Goal: Transaction & Acquisition: Download file/media

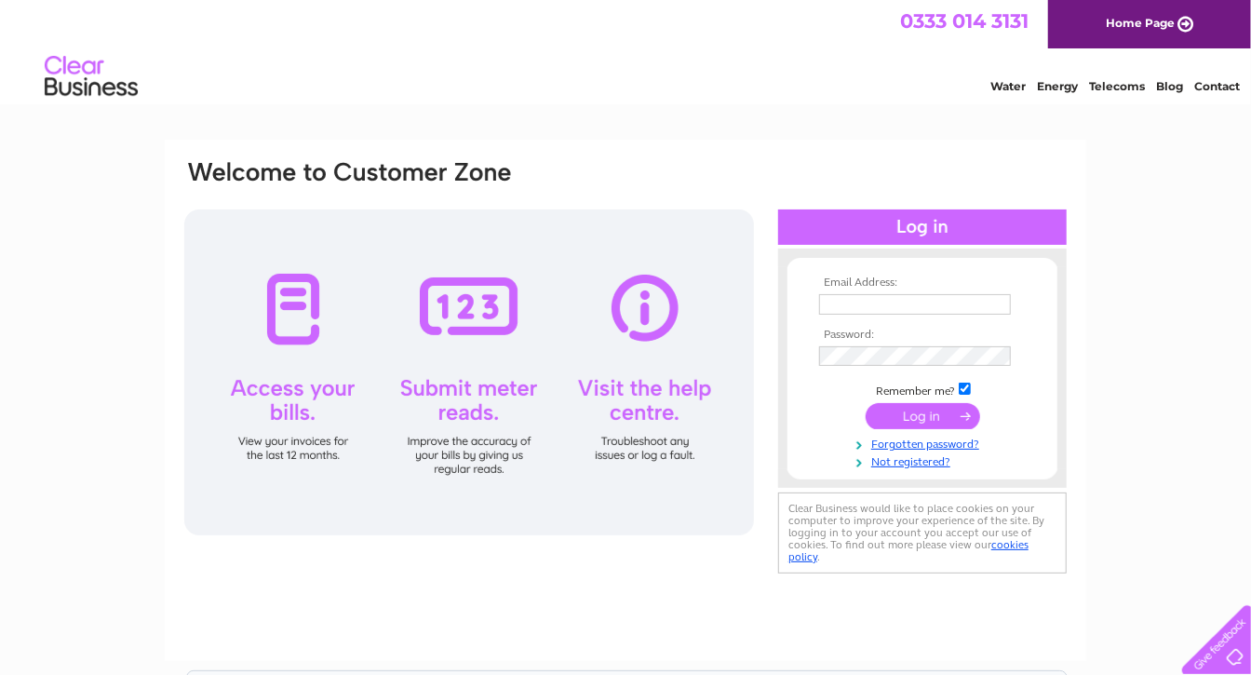
type input "accounts@quicks.com"
click at [924, 412] on input "submit" at bounding box center [923, 416] width 115 height 26
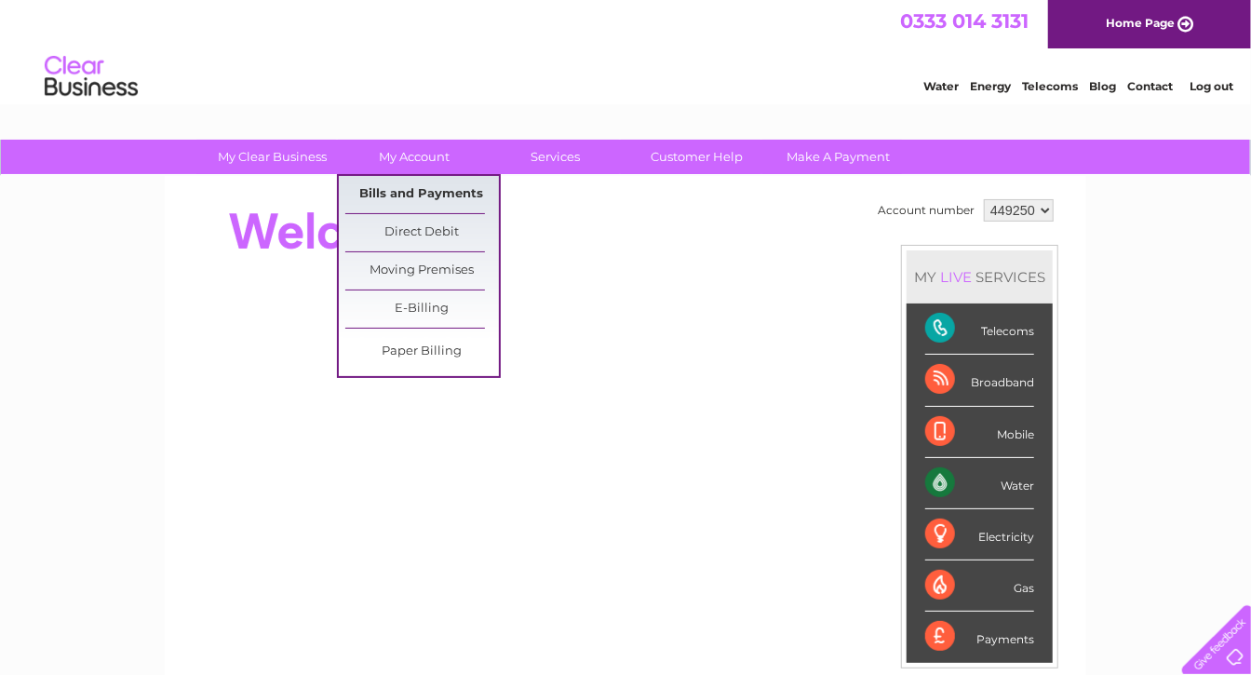
click at [423, 182] on link "Bills and Payments" at bounding box center [422, 194] width 154 height 37
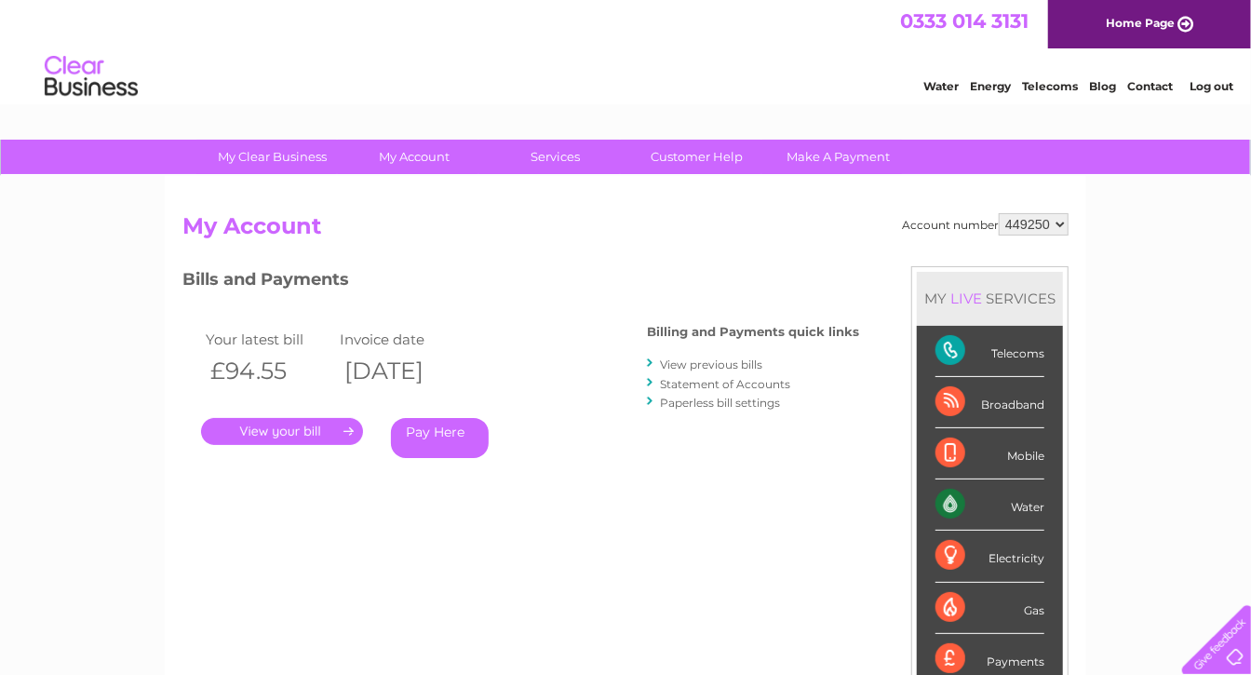
click at [319, 431] on link "." at bounding box center [282, 431] width 162 height 27
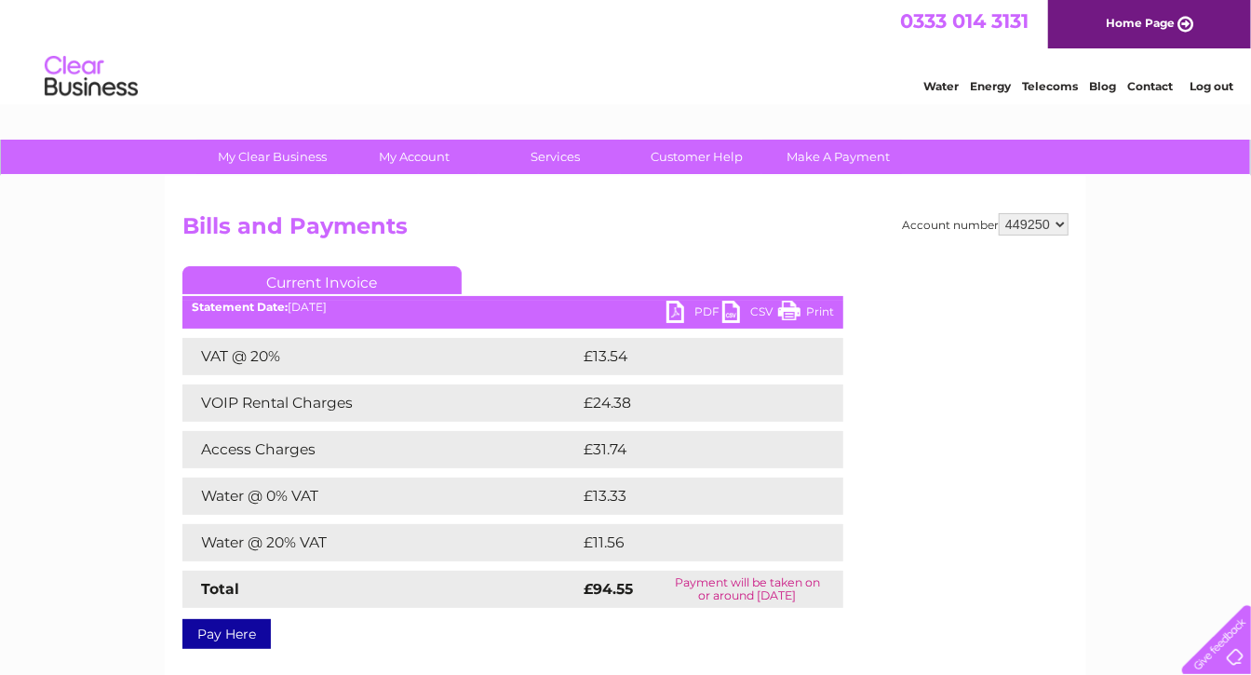
click at [666, 306] on div "Statement Date: 11/08/2025" at bounding box center [512, 307] width 661 height 13
click at [668, 317] on link "PDF" at bounding box center [695, 314] width 56 height 27
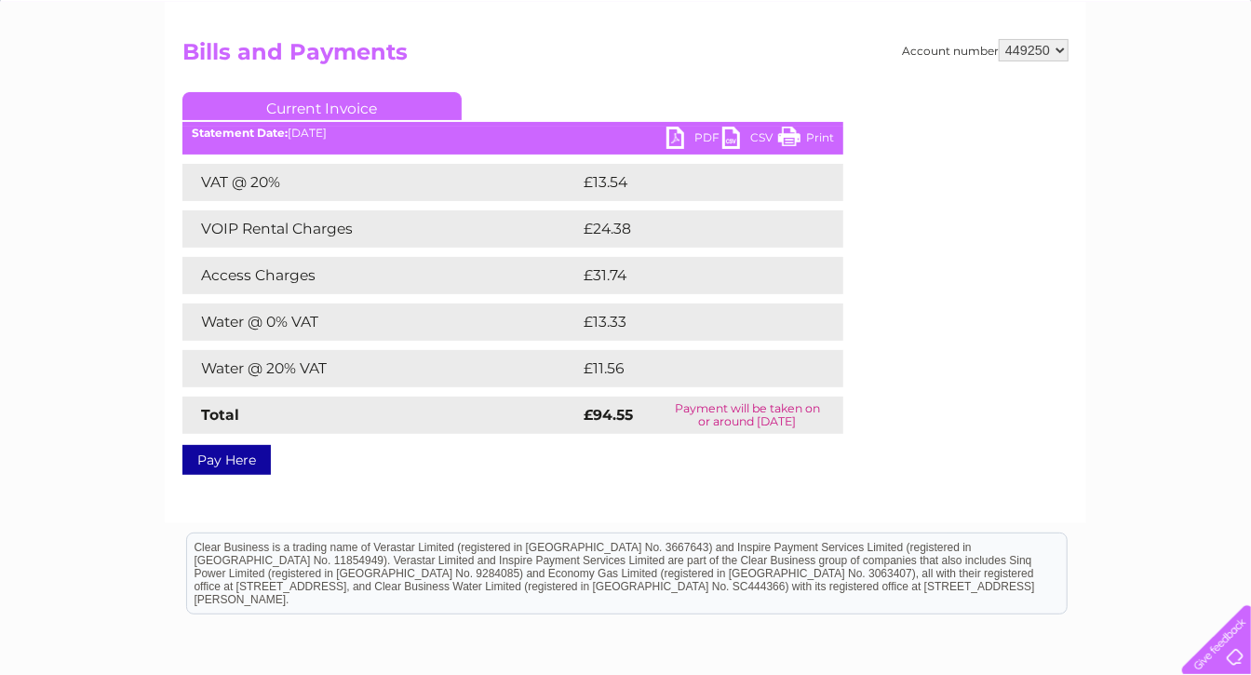
scroll to position [186, 0]
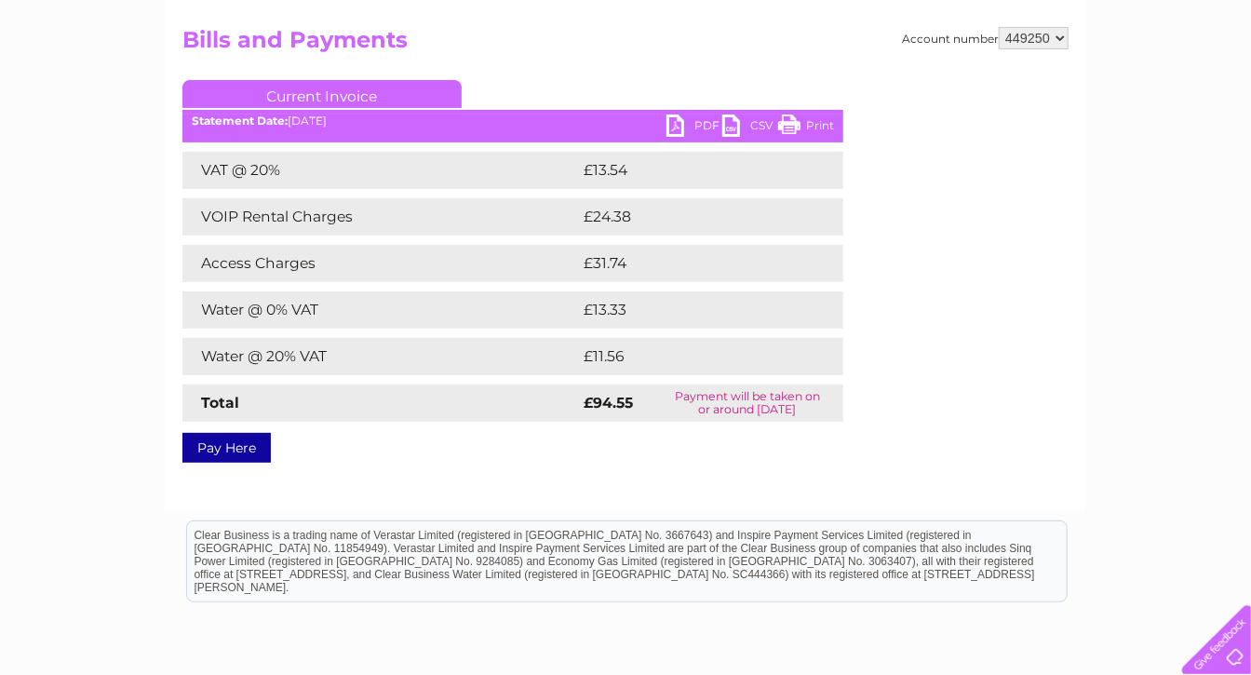
click at [684, 129] on link "PDF" at bounding box center [695, 128] width 56 height 27
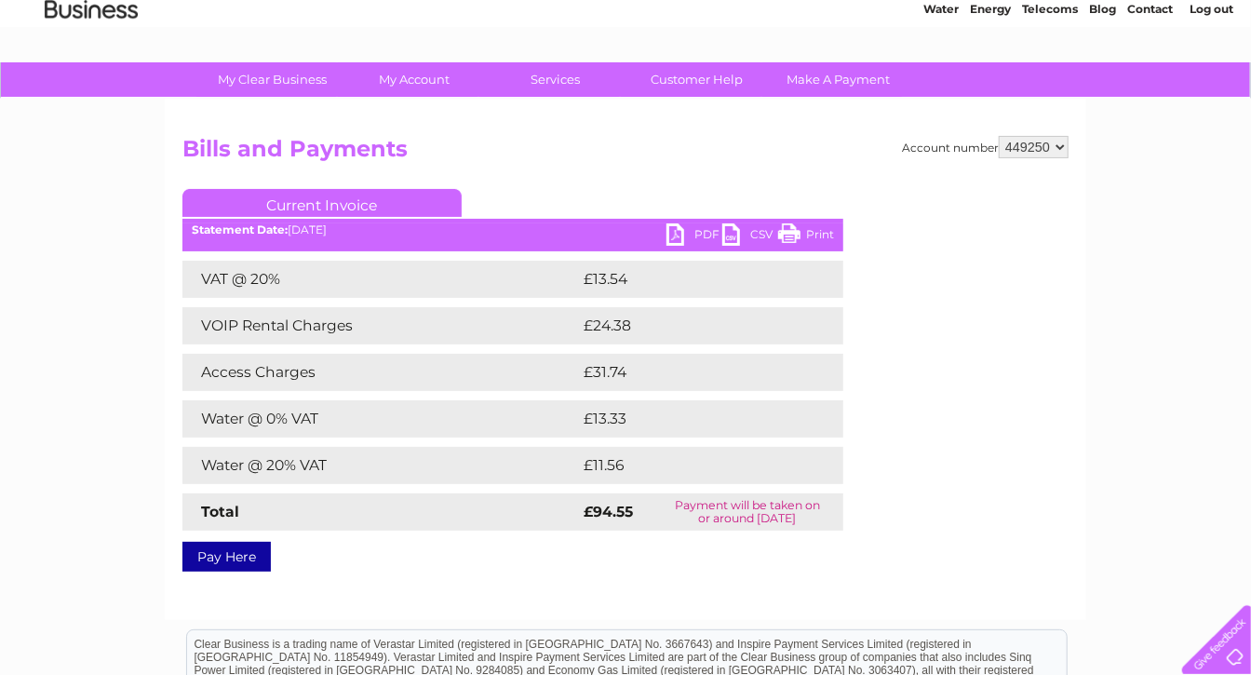
scroll to position [0, 0]
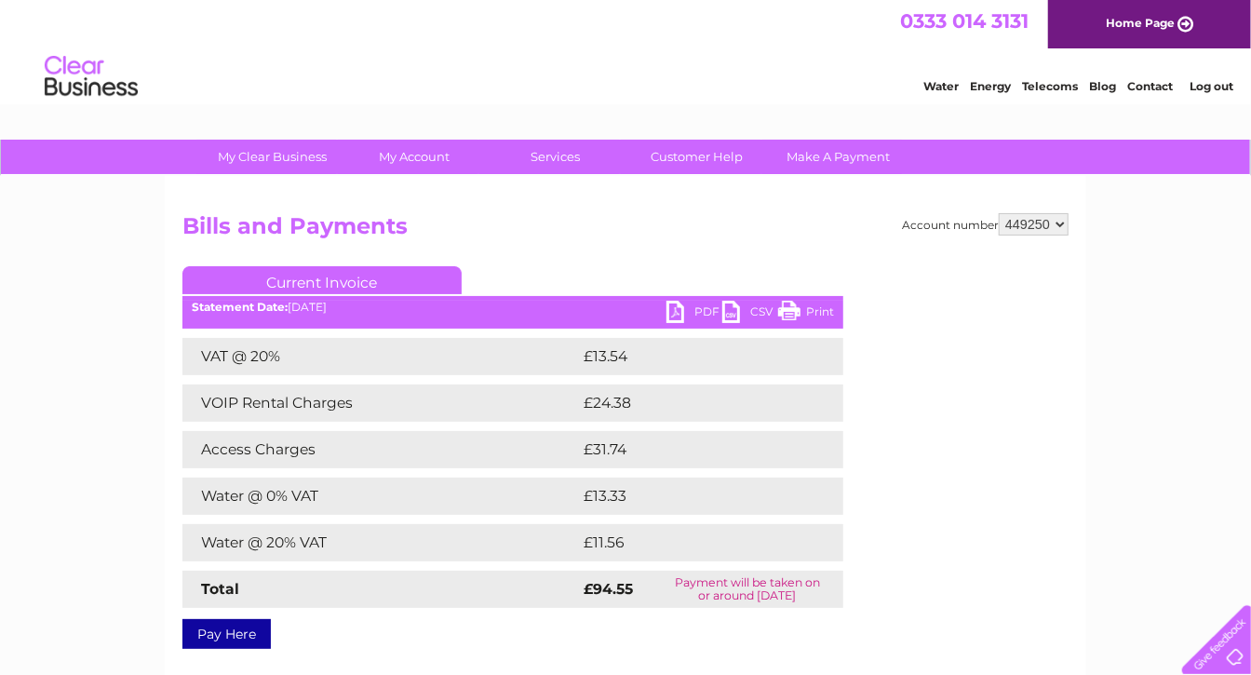
click at [1205, 83] on link "Log out" at bounding box center [1212, 86] width 44 height 14
